Goal: Navigation & Orientation: Find specific page/section

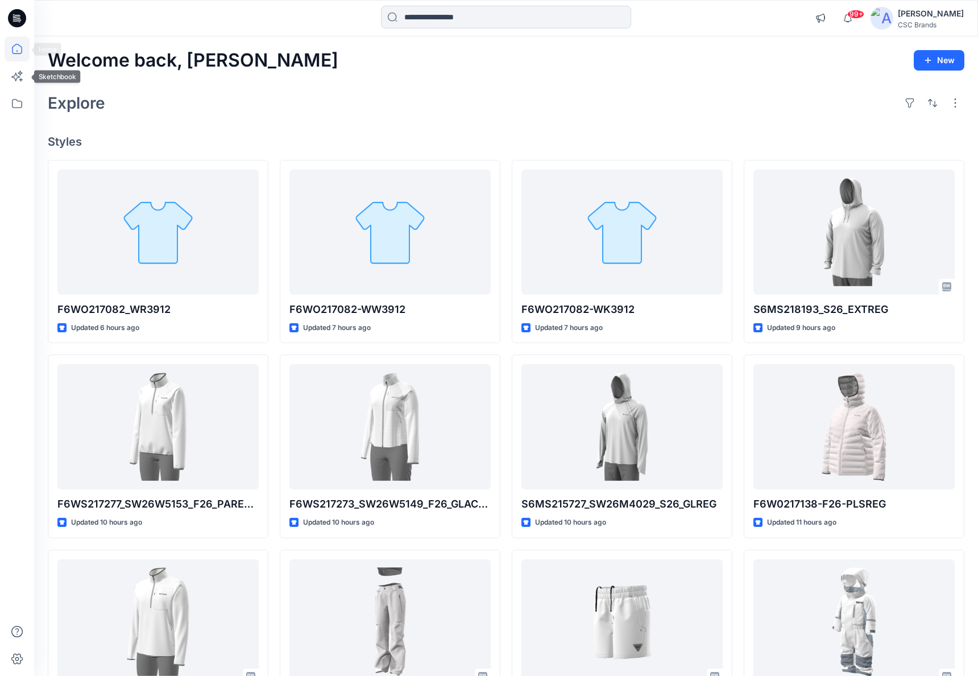
click at [14, 53] on icon at bounding box center [17, 49] width 10 height 10
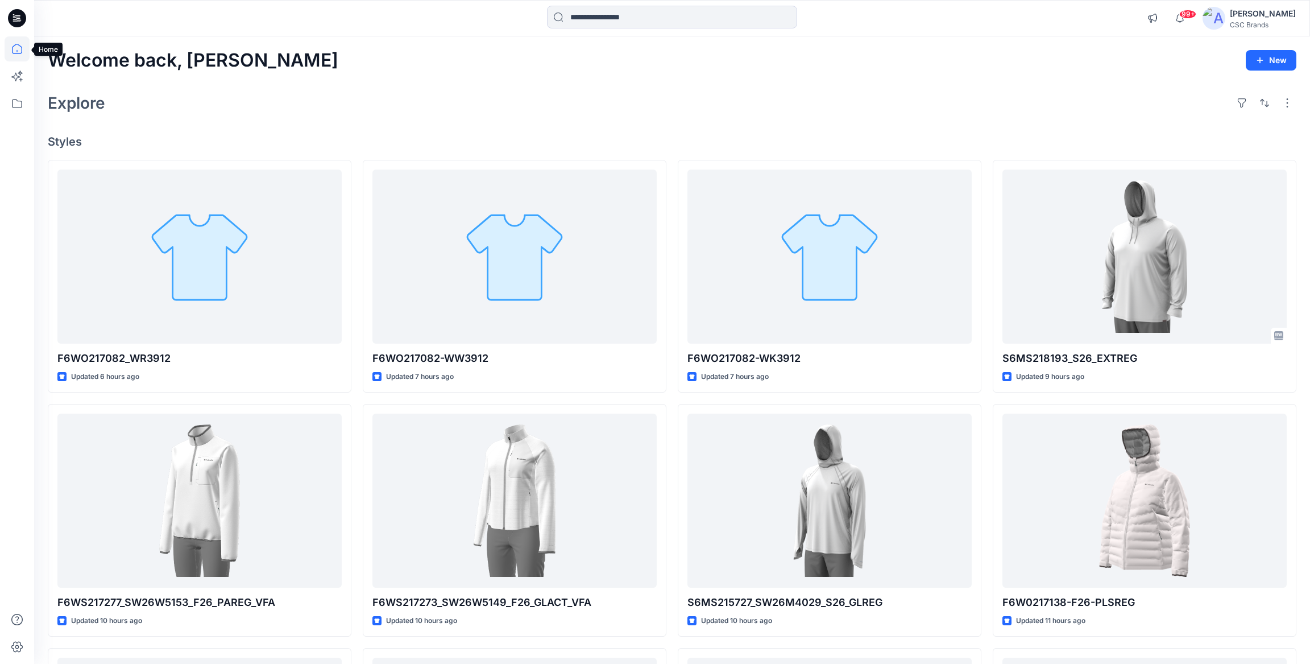
click at [16, 52] on icon at bounding box center [17, 48] width 25 height 25
click at [15, 51] on icon at bounding box center [17, 48] width 25 height 25
click at [20, 109] on icon at bounding box center [17, 103] width 25 height 25
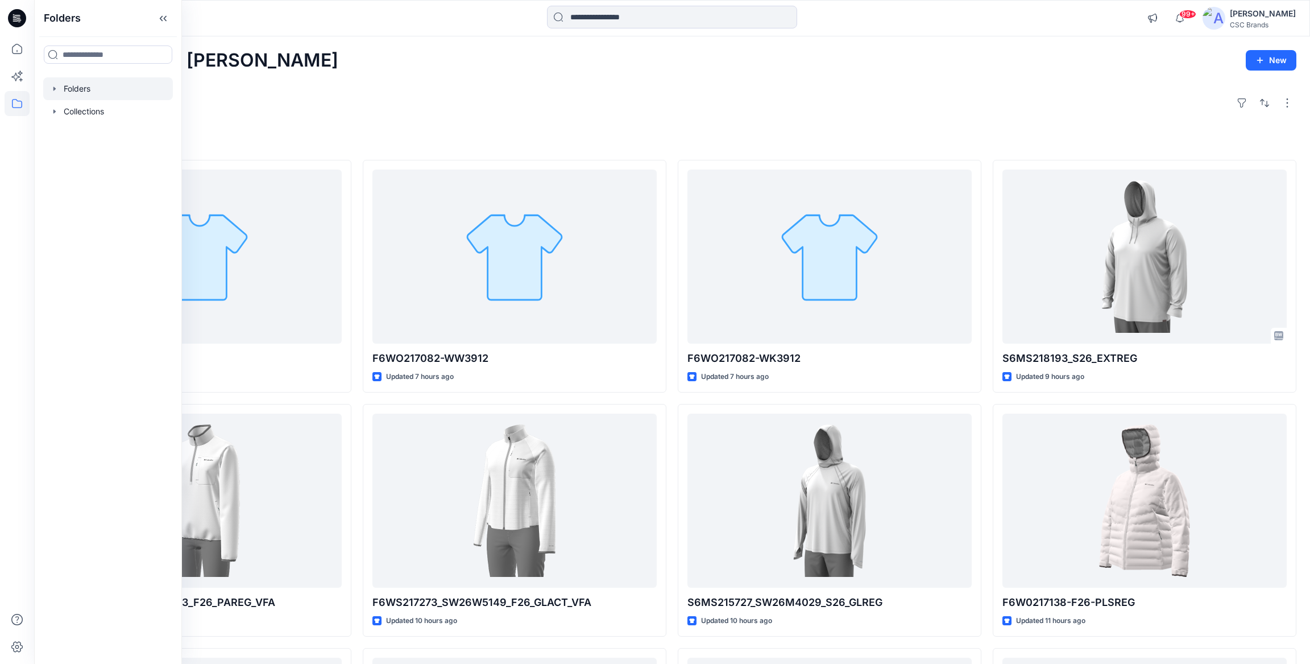
click at [86, 88] on div at bounding box center [108, 88] width 130 height 23
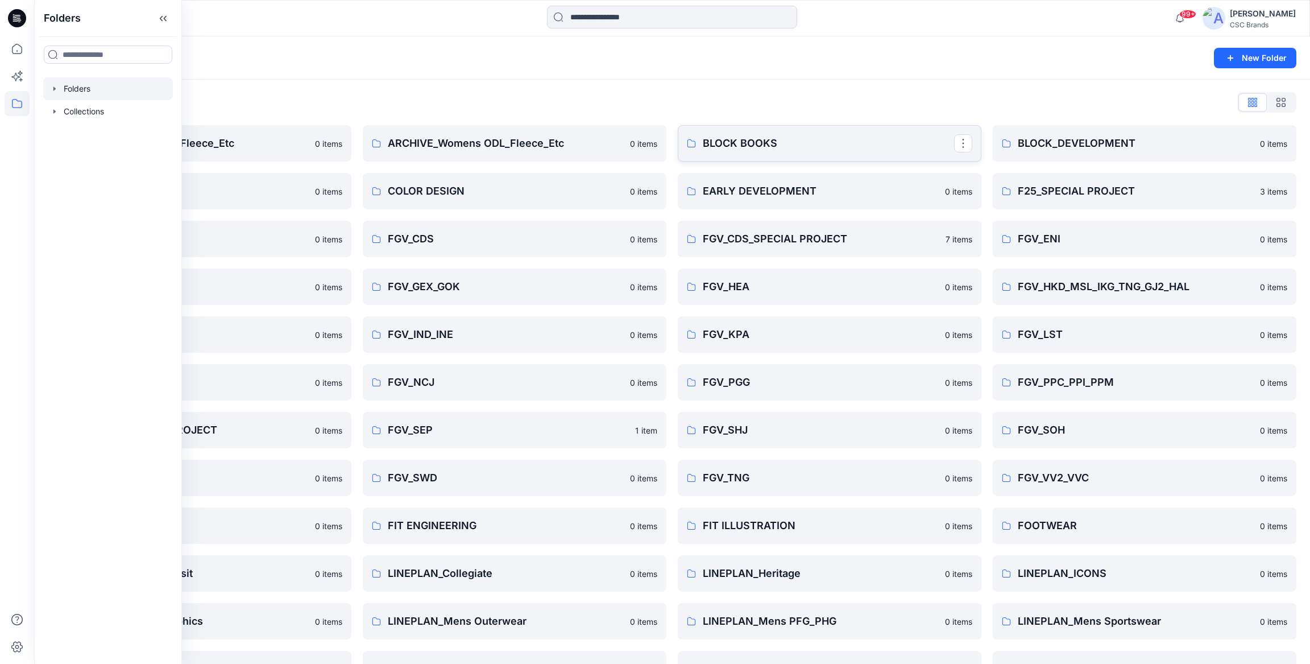
click at [786, 141] on p "BLOCK BOOKS" at bounding box center [828, 143] width 251 height 16
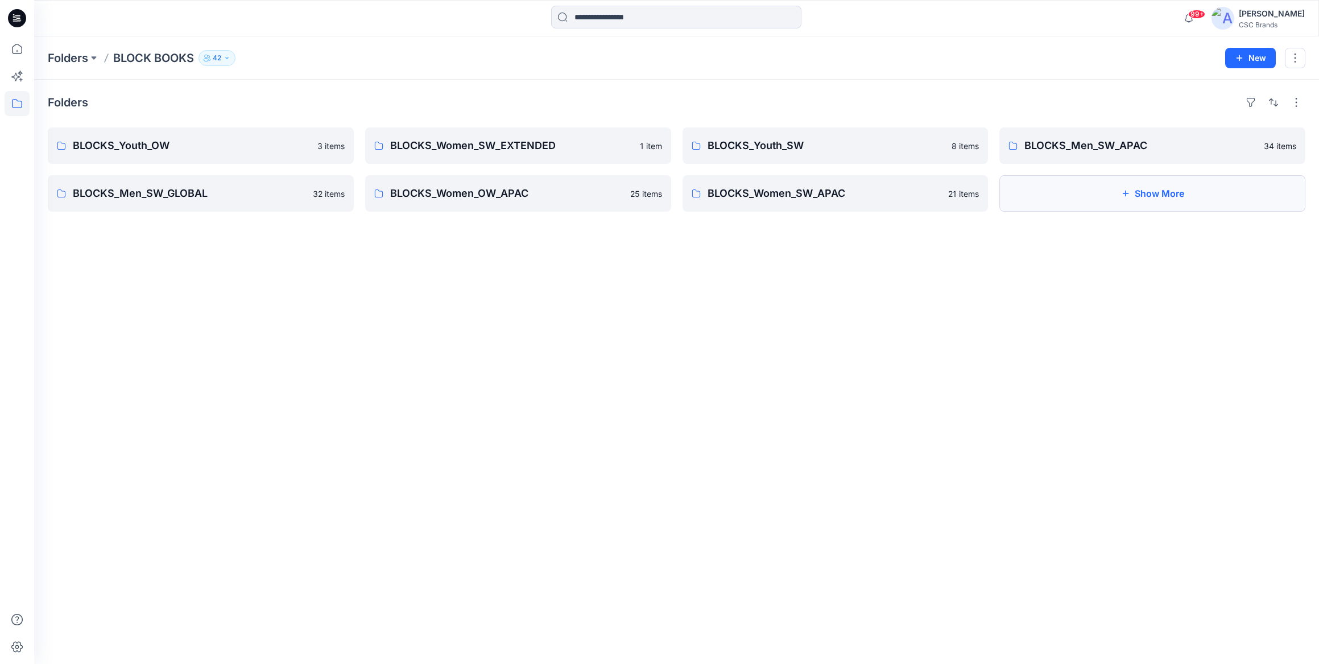
click at [986, 197] on button "Show More" at bounding box center [1152, 193] width 306 height 36
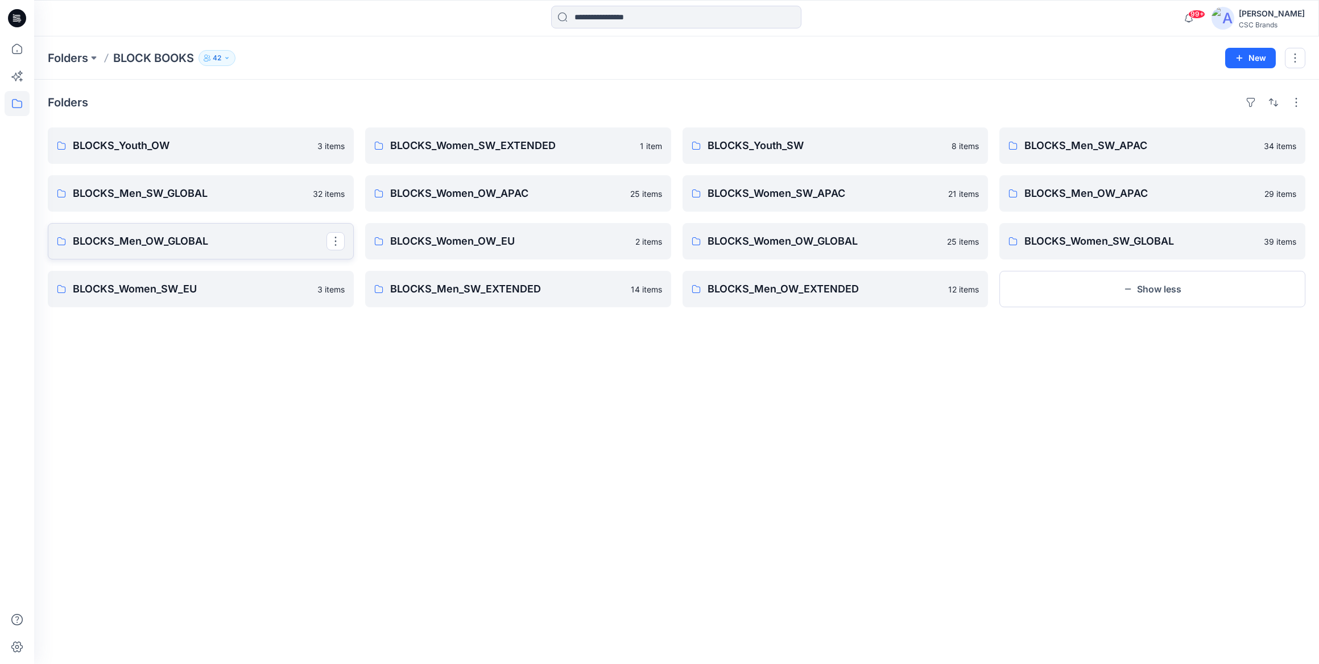
click at [198, 245] on p "BLOCKS_Men_OW_GLOBAL" at bounding box center [200, 241] width 254 height 16
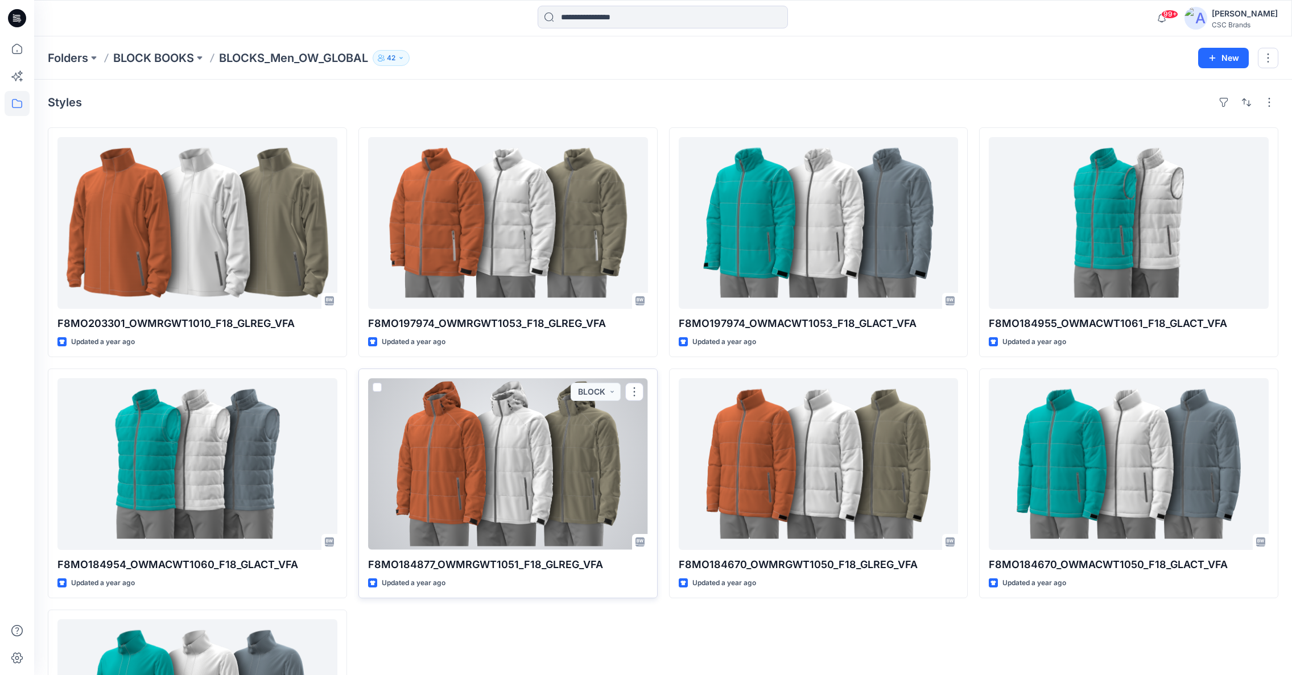
click at [596, 487] on div at bounding box center [508, 464] width 280 height 172
